Goal: Task Accomplishment & Management: Use online tool/utility

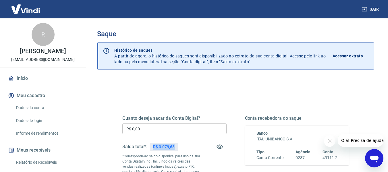
drag, startPoint x: 154, startPoint y: 147, endPoint x: 175, endPoint y: 147, distance: 21.3
click at [175, 147] on div "R$ 3.079,68" at bounding box center [164, 147] width 28 height 8
copy p "R$ 3.079,68"
